Goal: Task Accomplishment & Management: Use online tool/utility

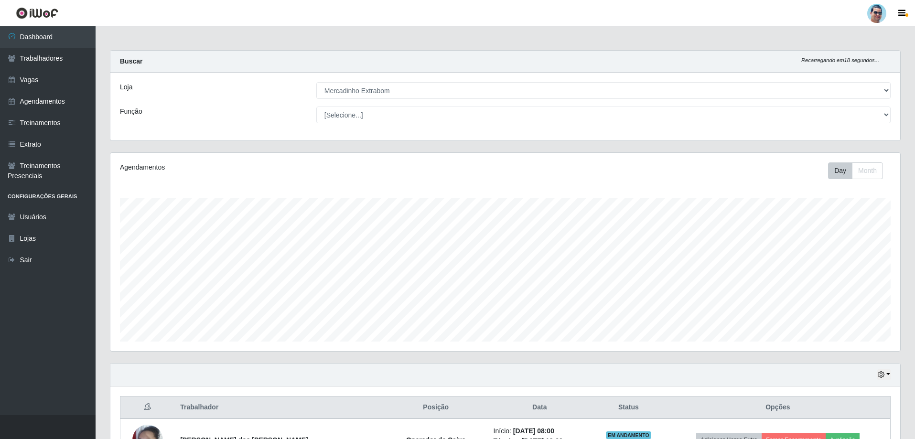
select select "175"
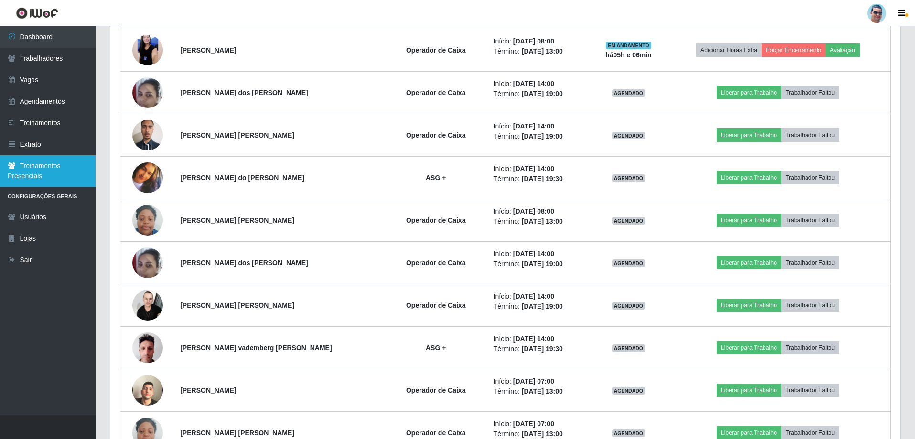
scroll to position [362, 0]
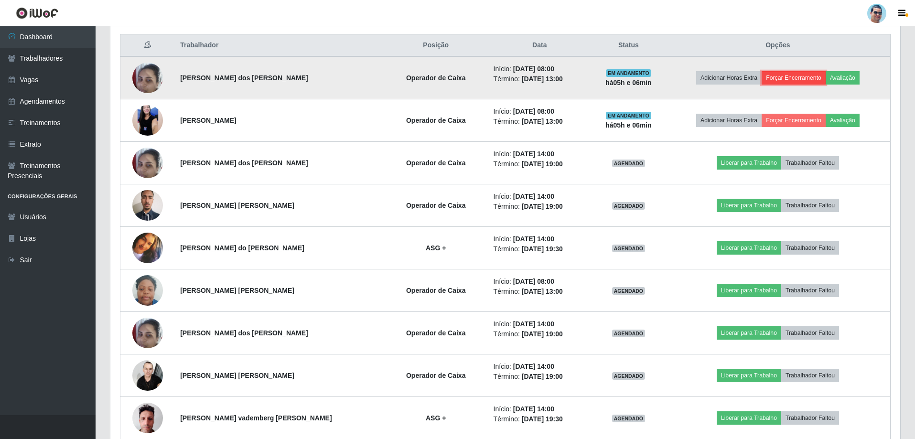
click at [801, 79] on button "Forçar Encerramento" at bounding box center [794, 77] width 64 height 13
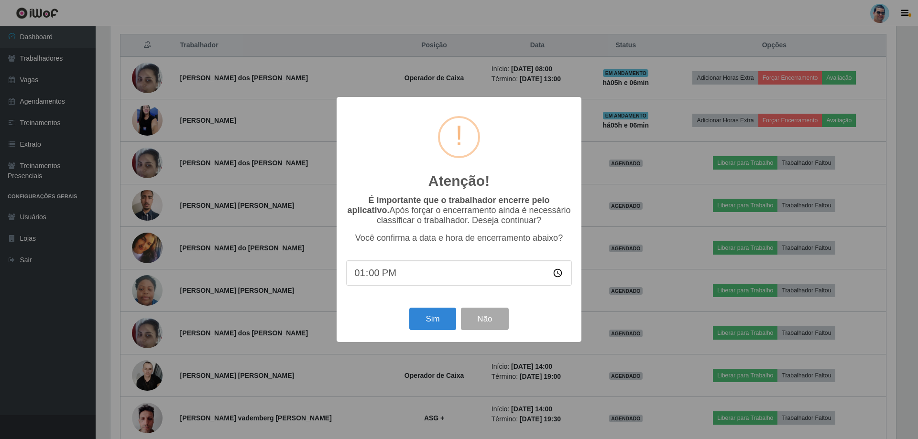
type input "13:06"
click at [429, 322] on button "Sim" at bounding box center [432, 319] width 46 height 22
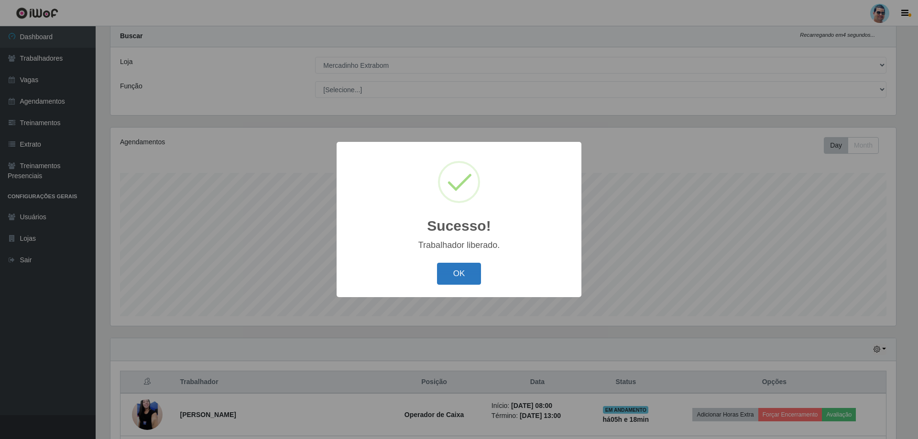
click at [457, 274] on button "OK" at bounding box center [459, 274] width 44 height 22
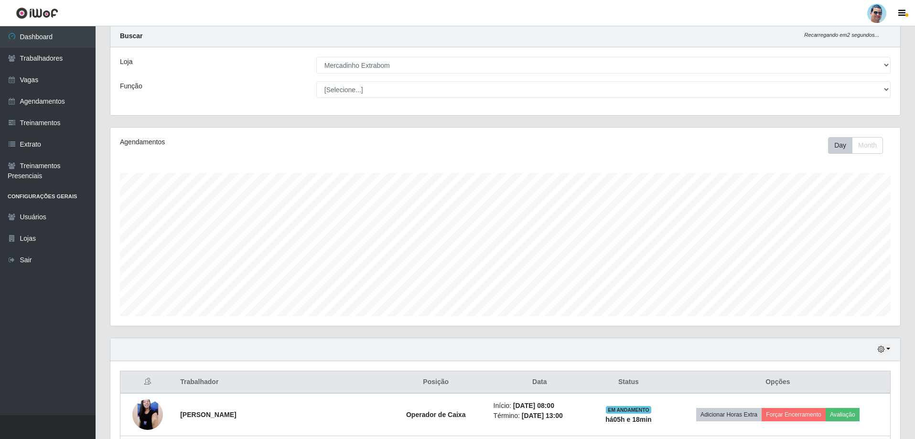
scroll to position [169, 0]
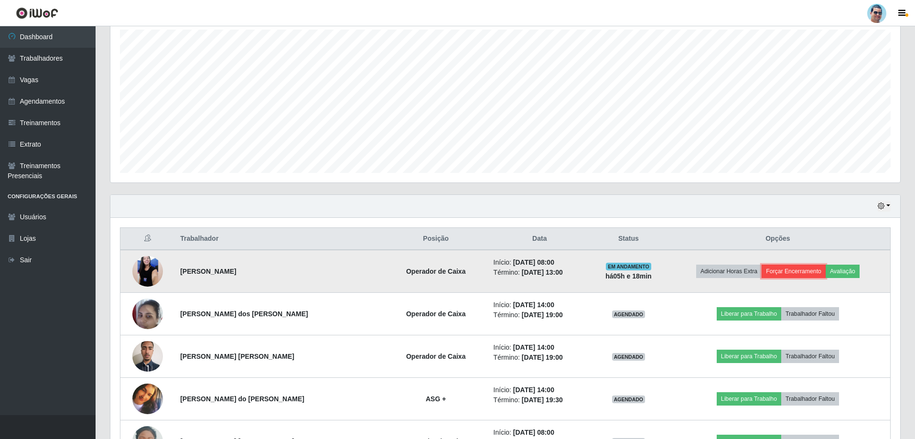
click at [799, 273] on button "Forçar Encerramento" at bounding box center [794, 271] width 64 height 13
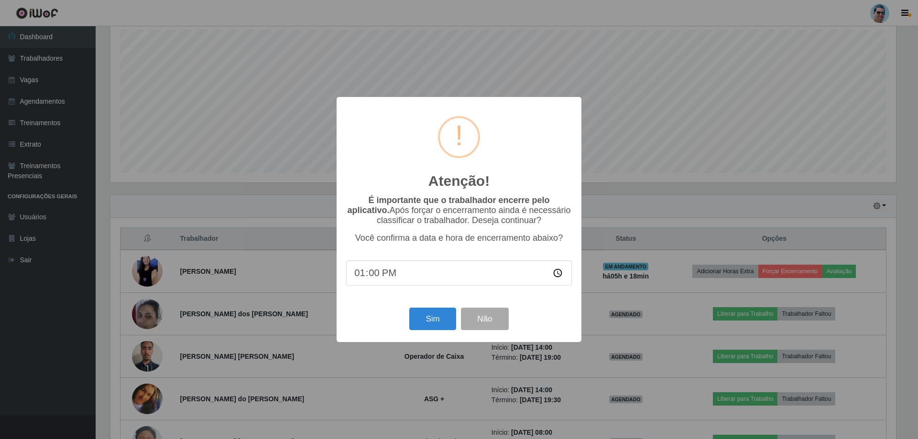
click at [369, 271] on input "13:00" at bounding box center [459, 272] width 226 height 25
type input "13:14"
click at [441, 321] on button "Sim" at bounding box center [432, 319] width 46 height 22
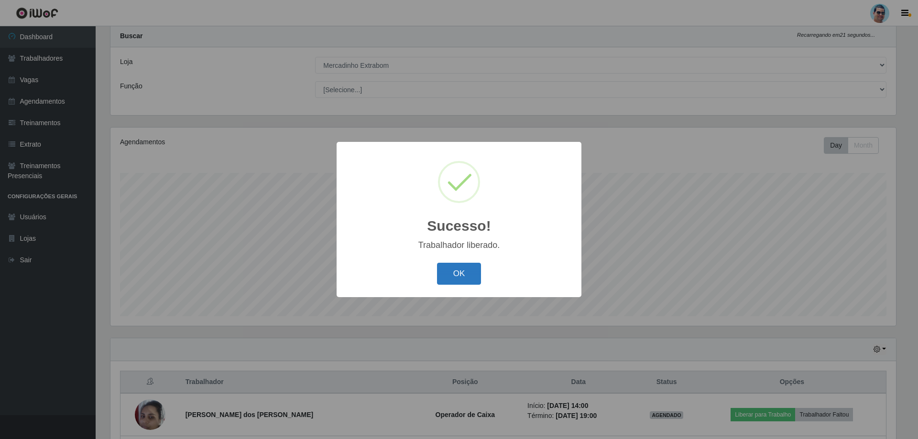
click at [455, 272] on button "OK" at bounding box center [459, 274] width 44 height 22
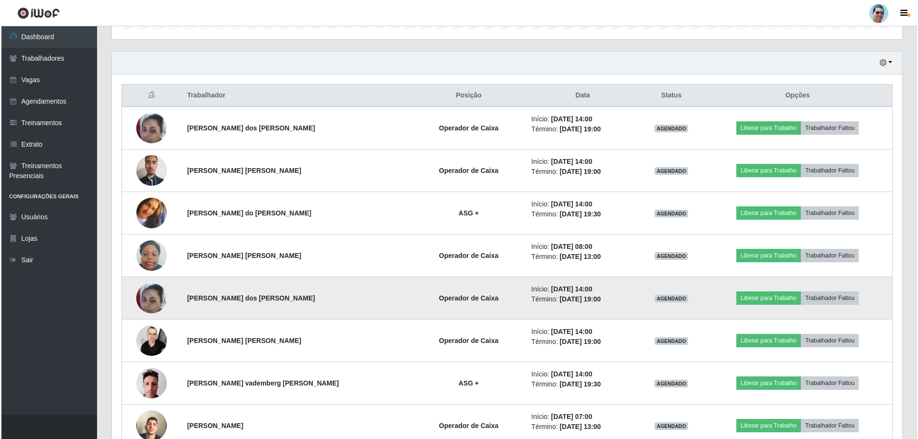
scroll to position [360, 0]
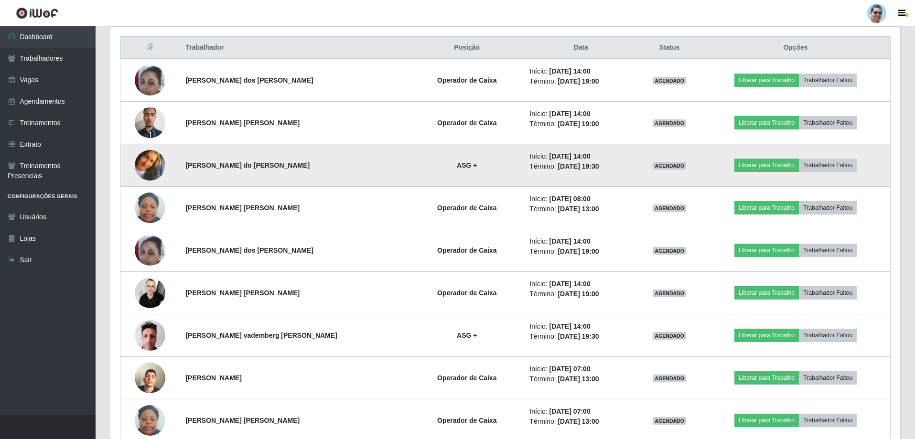
click at [149, 162] on img at bounding box center [150, 165] width 31 height 31
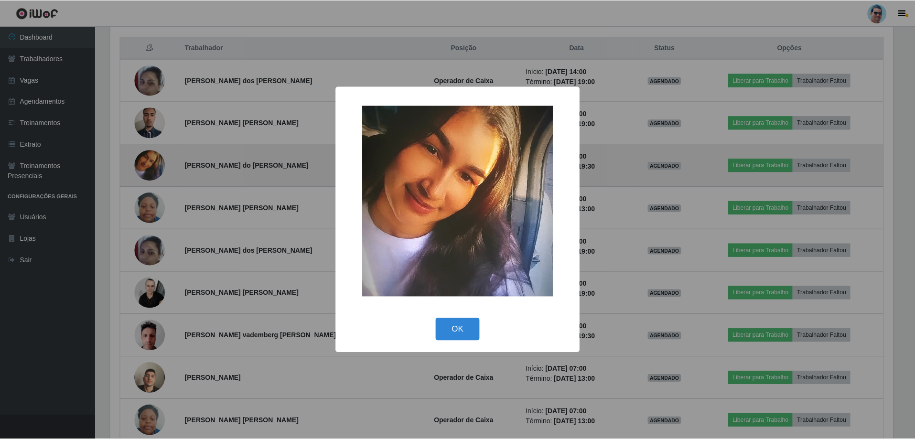
scroll to position [198, 785]
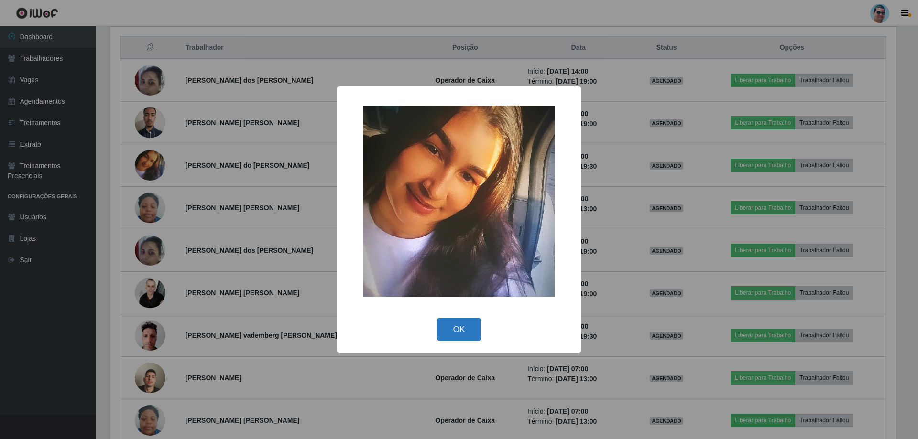
click at [457, 326] on button "OK" at bounding box center [459, 329] width 44 height 22
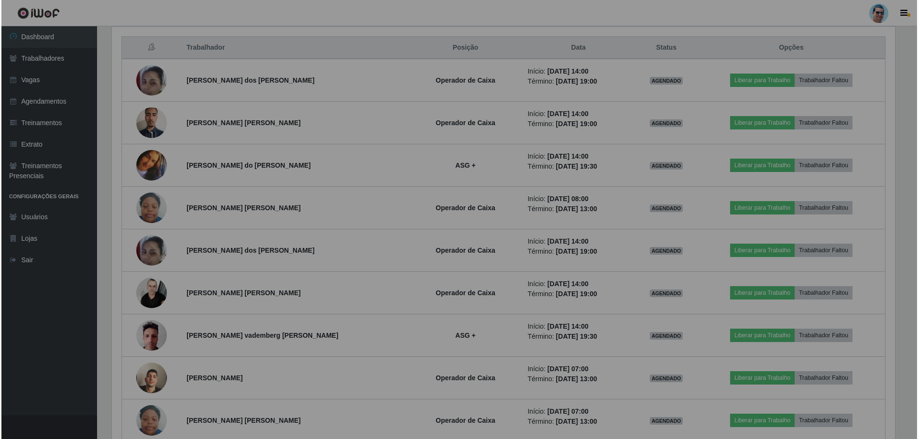
scroll to position [198, 790]
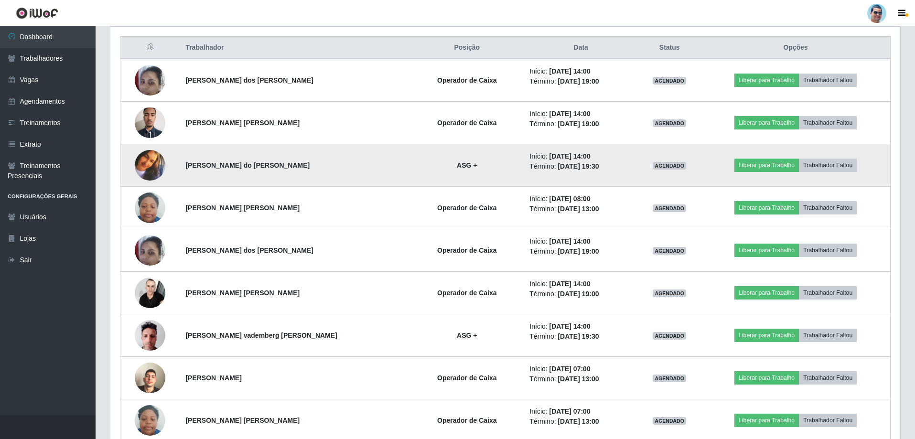
click at [159, 170] on img at bounding box center [150, 165] width 31 height 31
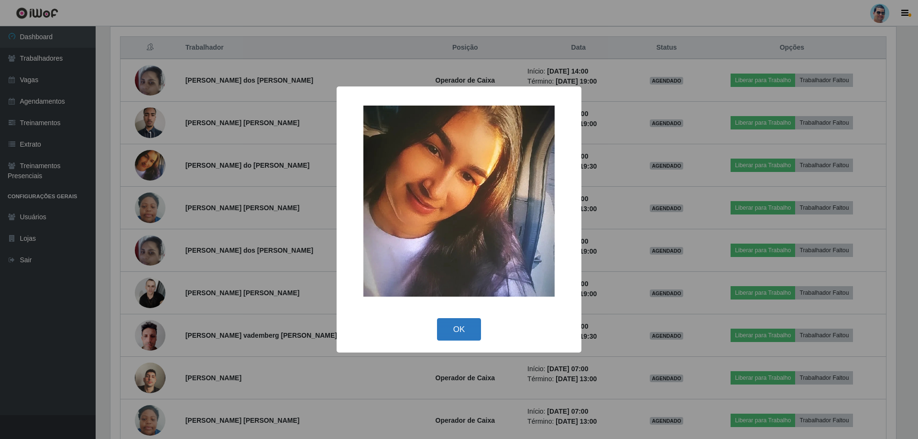
click at [462, 334] on button "OK" at bounding box center [459, 329] width 44 height 22
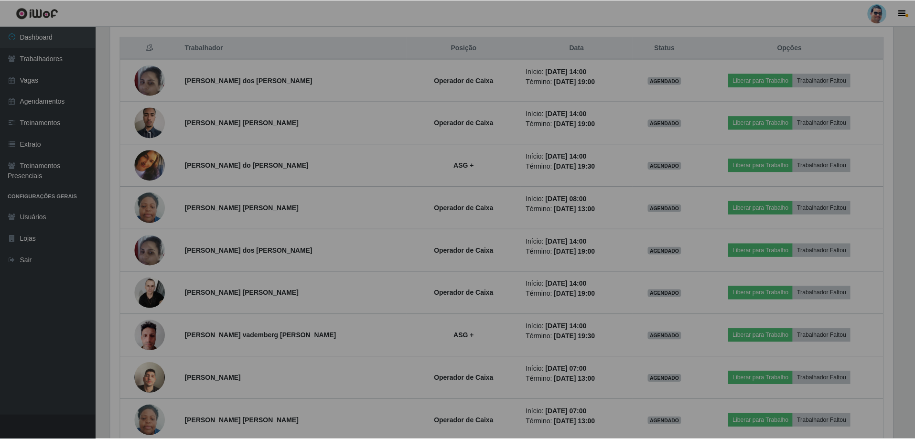
scroll to position [198, 790]
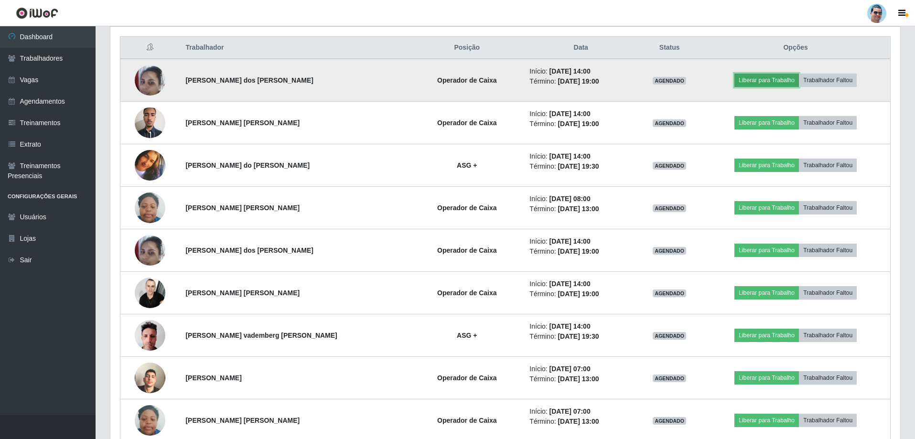
click at [752, 85] on button "Liberar para Trabalho" at bounding box center [767, 80] width 65 height 13
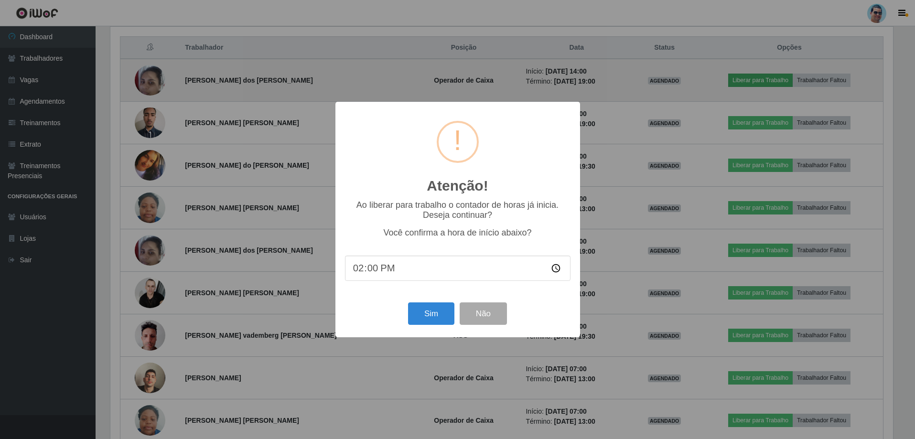
scroll to position [198, 785]
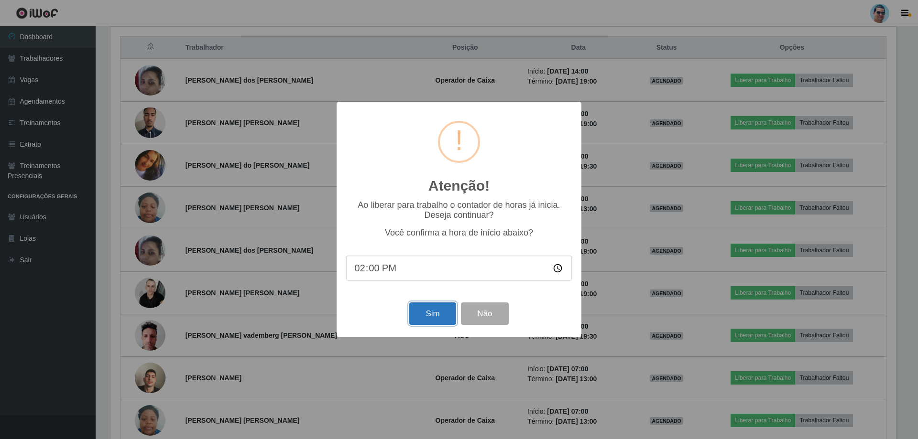
click at [425, 313] on button "Sim" at bounding box center [432, 314] width 46 height 22
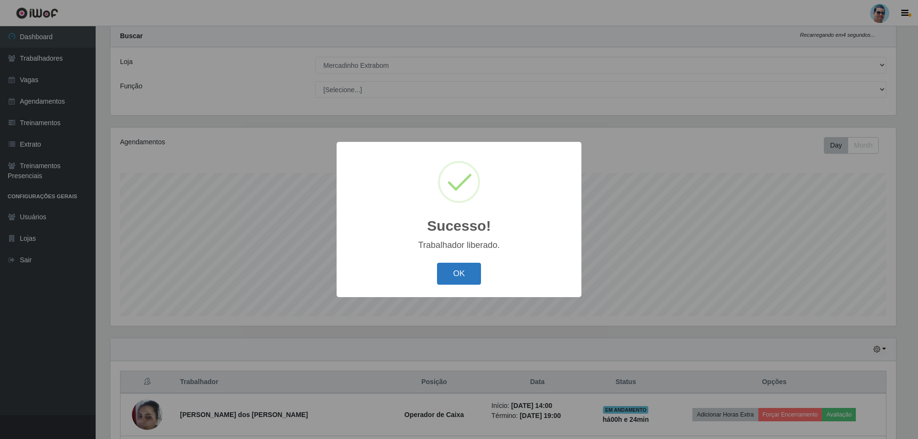
click at [443, 269] on button "OK" at bounding box center [459, 274] width 44 height 22
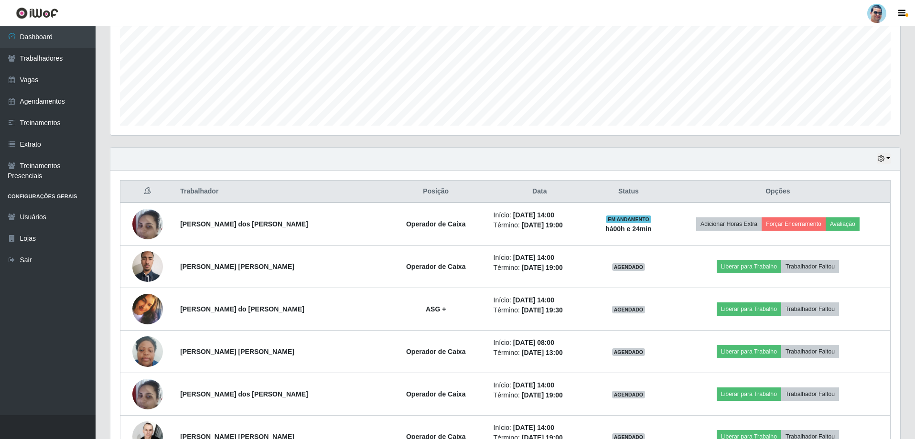
scroll to position [216, 0]
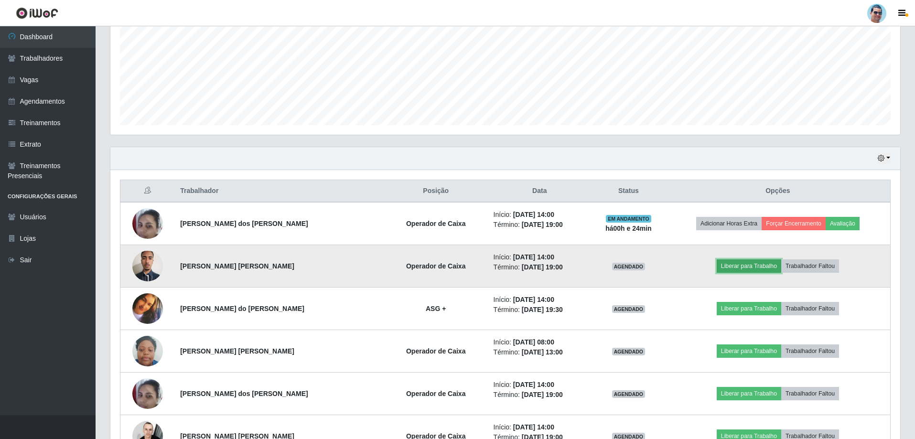
click at [745, 266] on button "Liberar para Trabalho" at bounding box center [749, 265] width 65 height 13
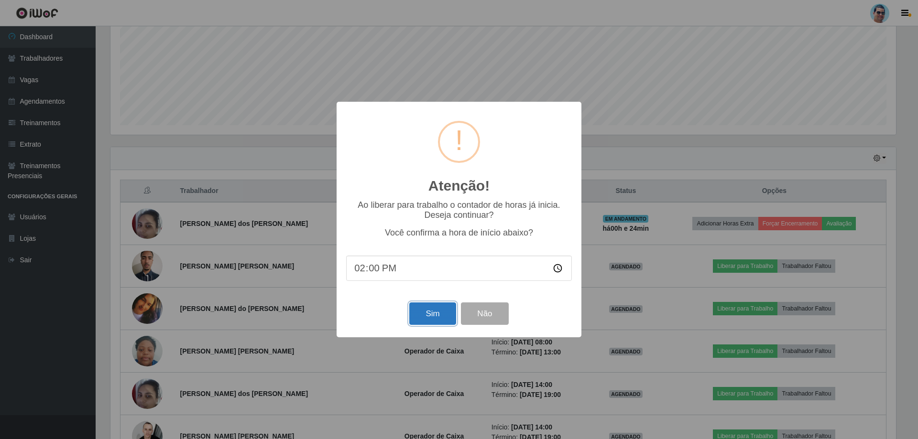
click at [421, 308] on button "Sim" at bounding box center [432, 314] width 46 height 22
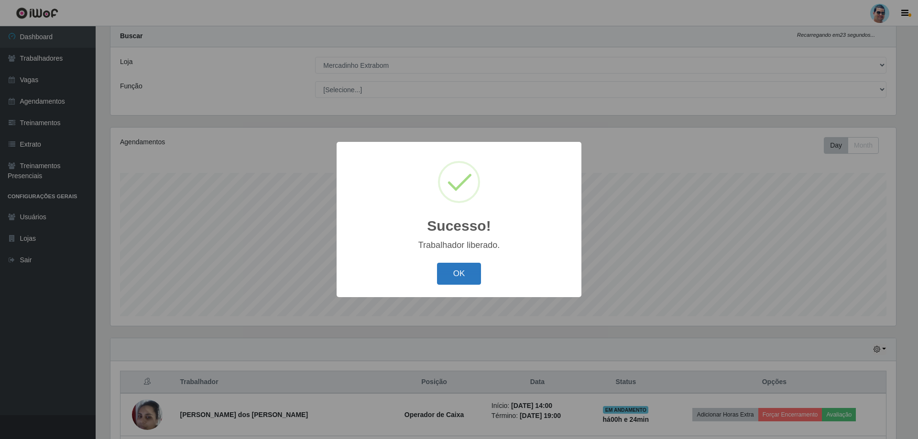
click at [462, 269] on button "OK" at bounding box center [459, 274] width 44 height 22
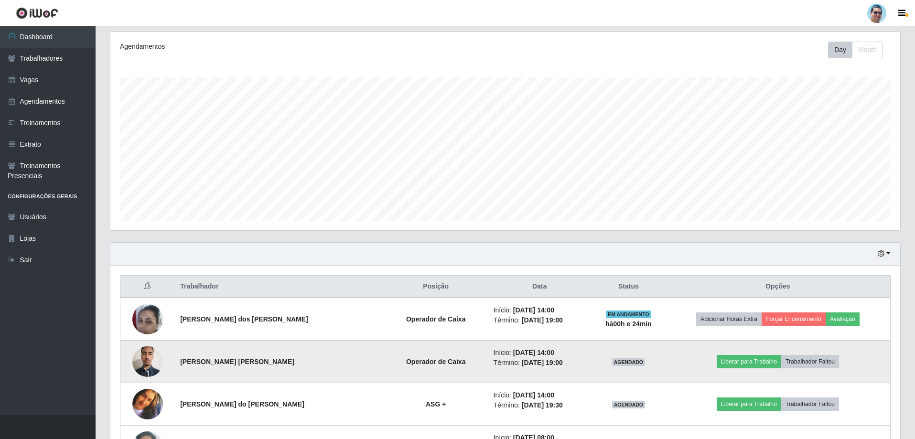
scroll to position [216, 0]
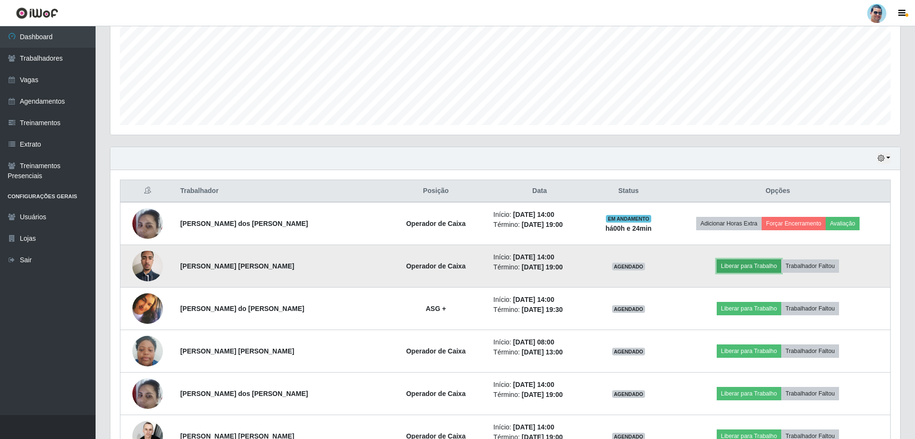
click at [758, 268] on button "Liberar para Trabalho" at bounding box center [749, 265] width 65 height 13
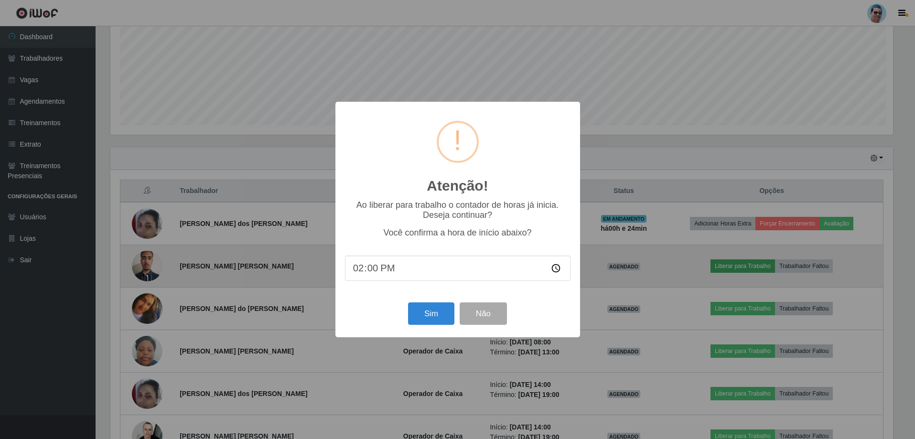
scroll to position [198, 785]
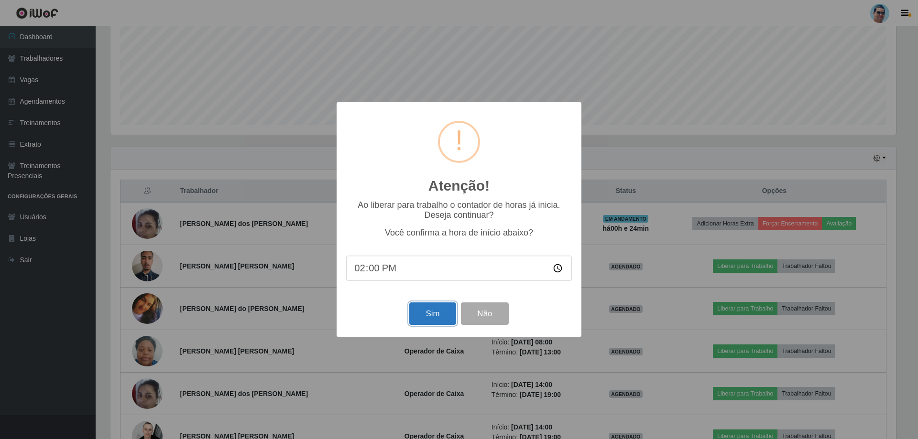
click at [427, 319] on button "Sim" at bounding box center [432, 314] width 46 height 22
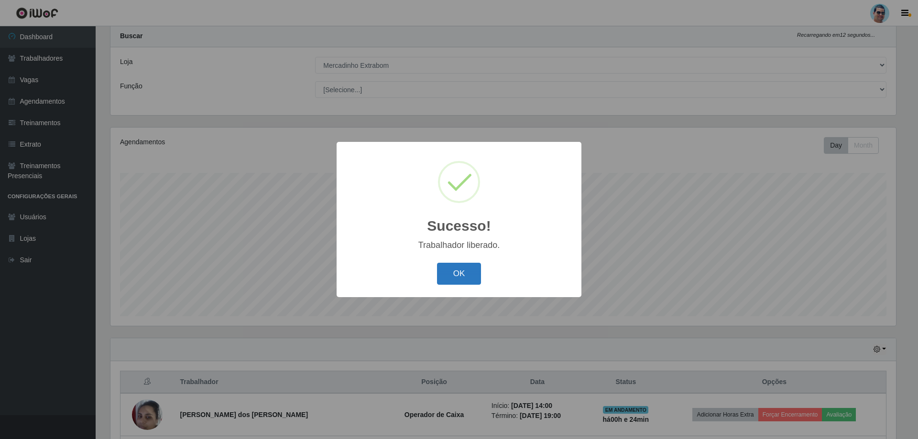
click at [467, 265] on button "OK" at bounding box center [459, 274] width 44 height 22
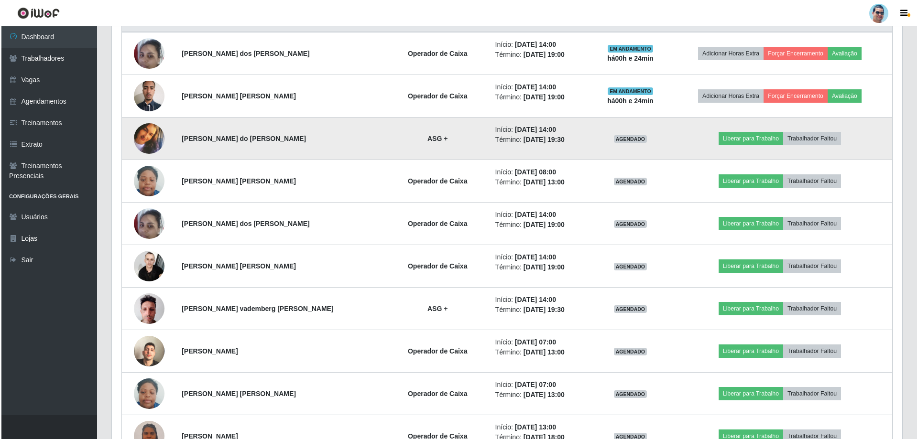
scroll to position [0, 0]
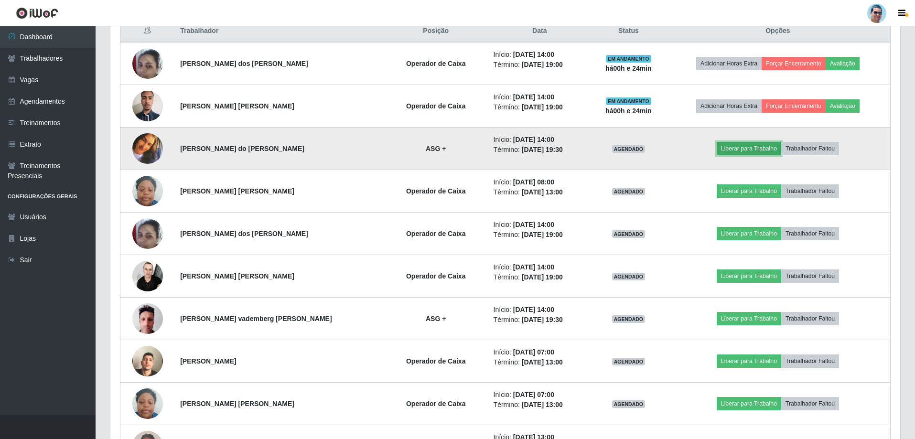
click at [735, 142] on button "Liberar para Trabalho" at bounding box center [749, 148] width 65 height 13
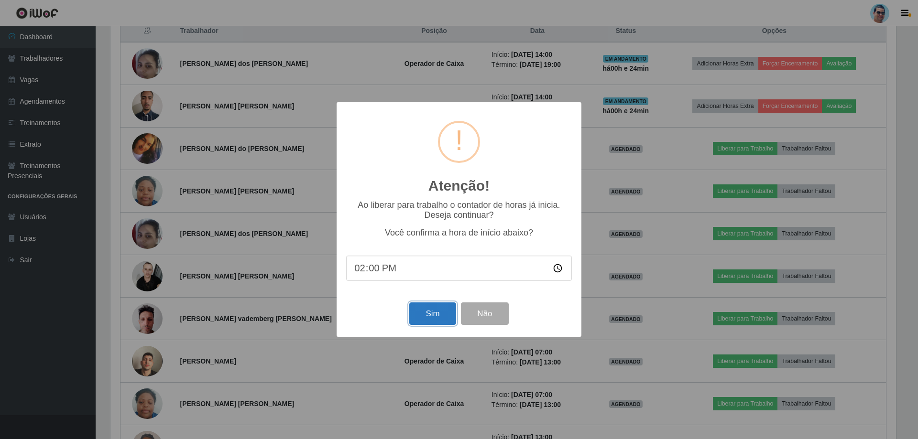
click at [427, 317] on button "Sim" at bounding box center [432, 314] width 46 height 22
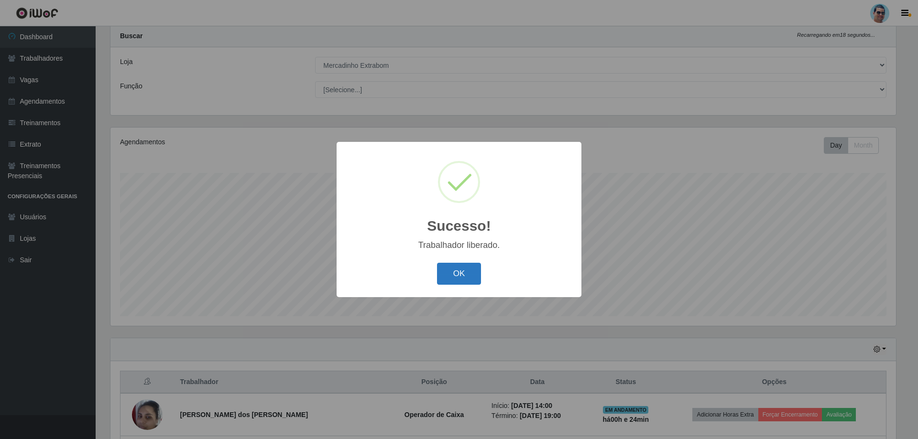
click at [459, 276] on button "OK" at bounding box center [459, 274] width 44 height 22
